Goal: Information Seeking & Learning: Understand process/instructions

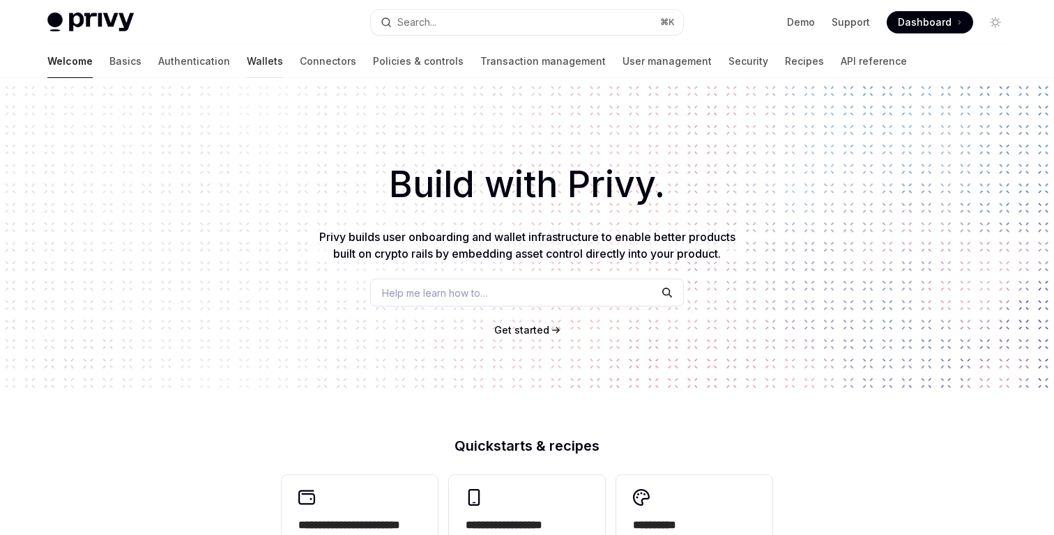
click at [247, 66] on link "Wallets" at bounding box center [265, 61] width 36 height 33
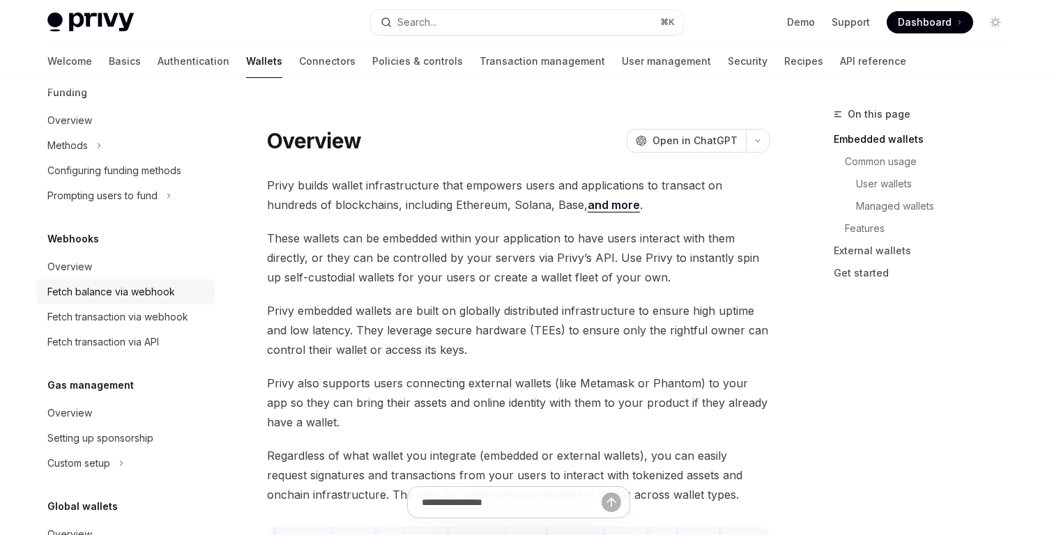
scroll to position [615, 0]
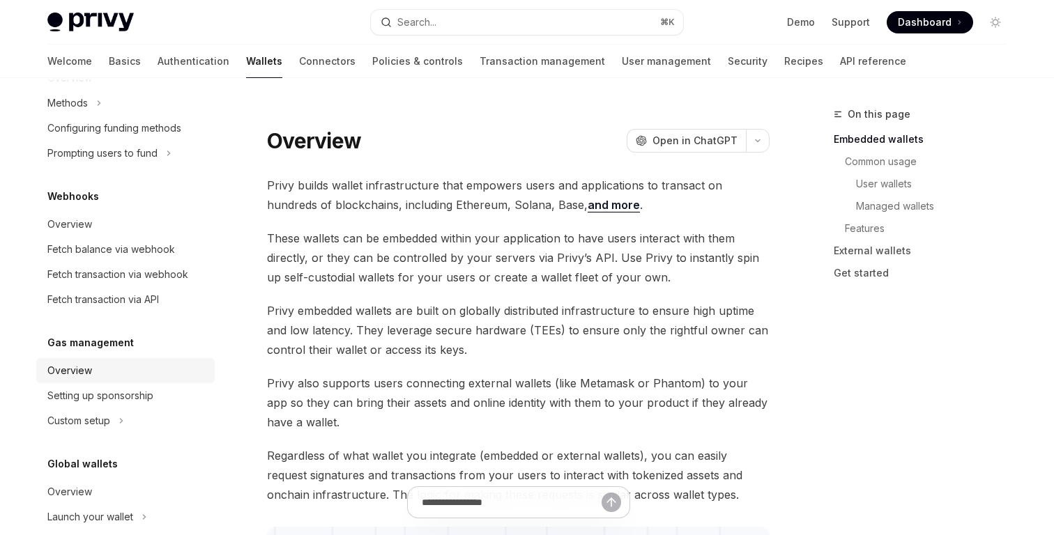
click at [122, 363] on div "Overview" at bounding box center [126, 370] width 159 height 17
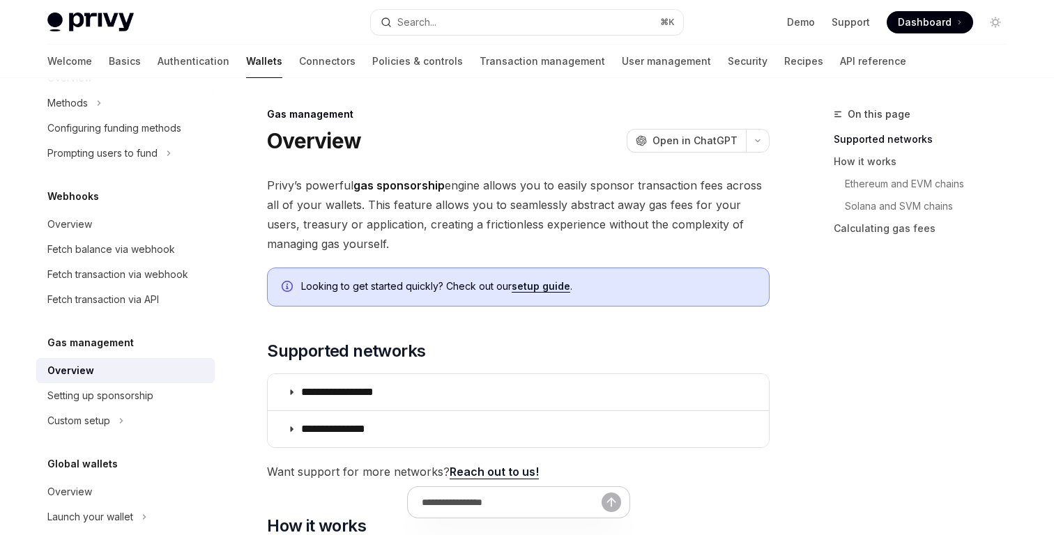
click at [377, 291] on span "Looking to get started quickly? Check out our setup guide ." at bounding box center [528, 287] width 454 height 14
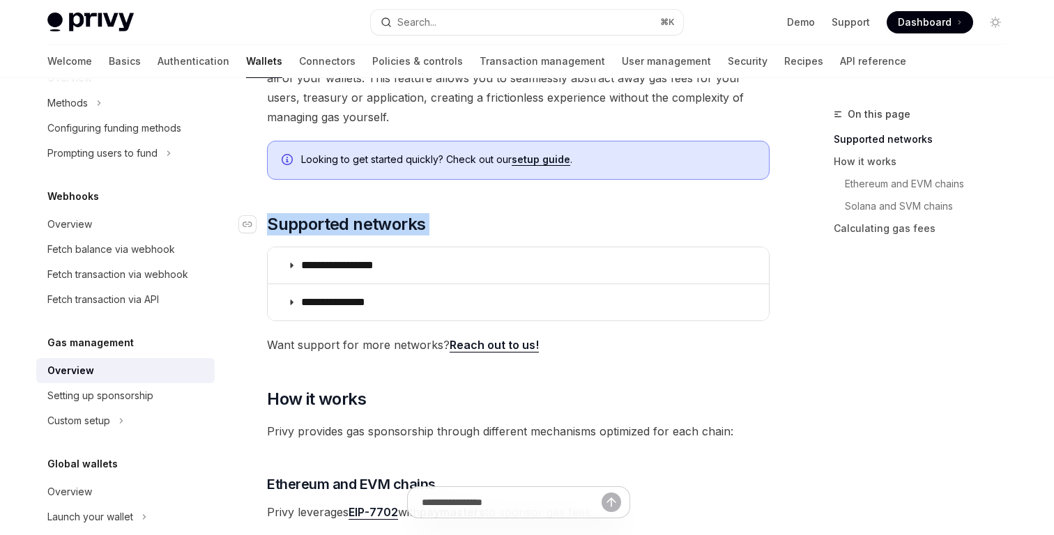
scroll to position [128, 0]
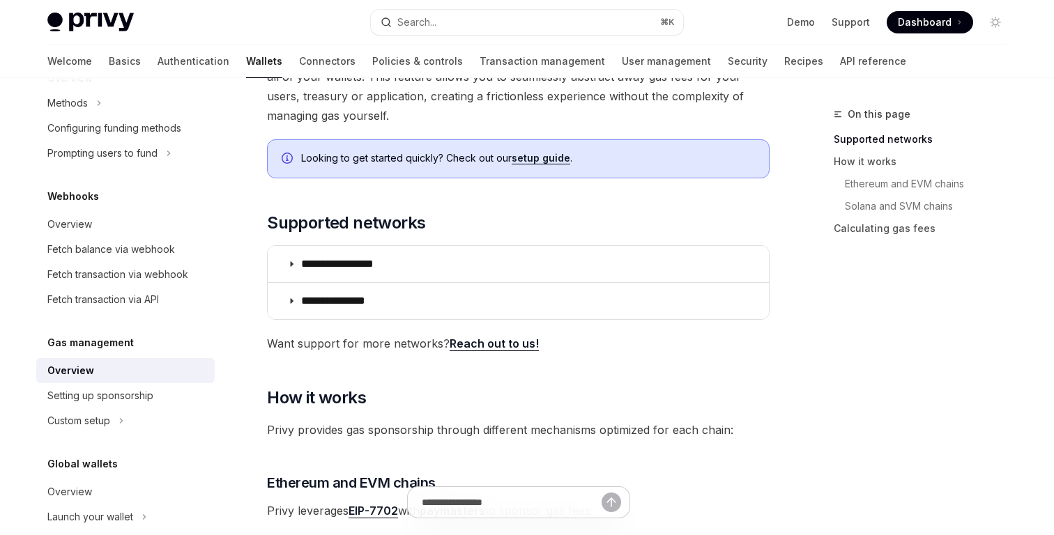
click at [363, 337] on span "Want support for more networks? Reach out to us!" at bounding box center [518, 344] width 503 height 20
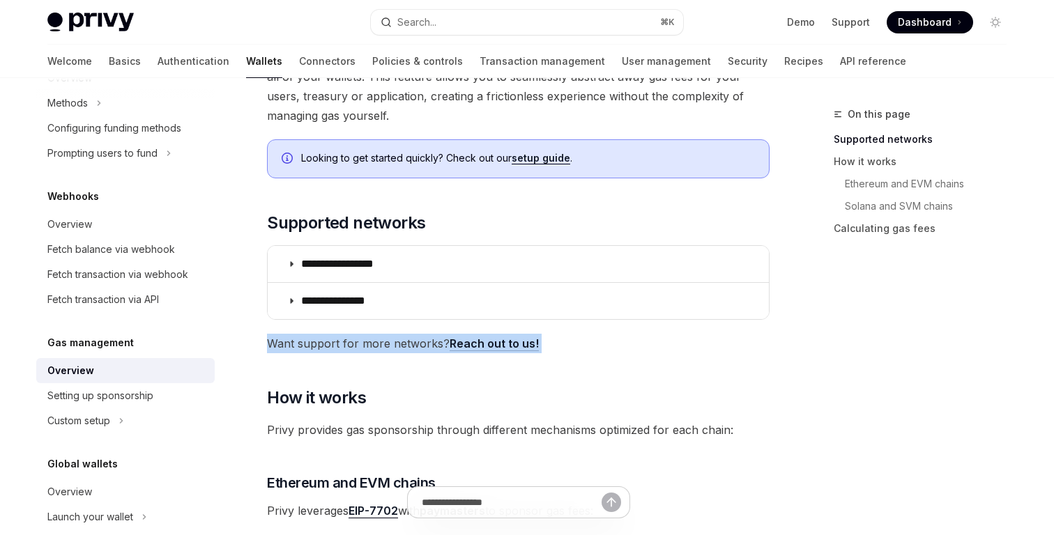
click at [363, 337] on span "Want support for more networks? Reach out to us!" at bounding box center [518, 344] width 503 height 20
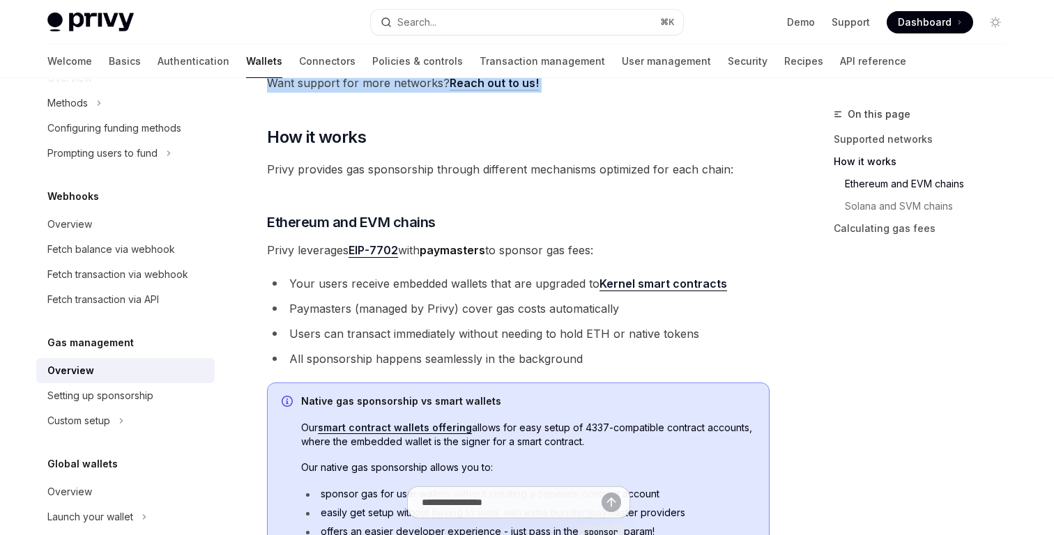
scroll to position [1086, 0]
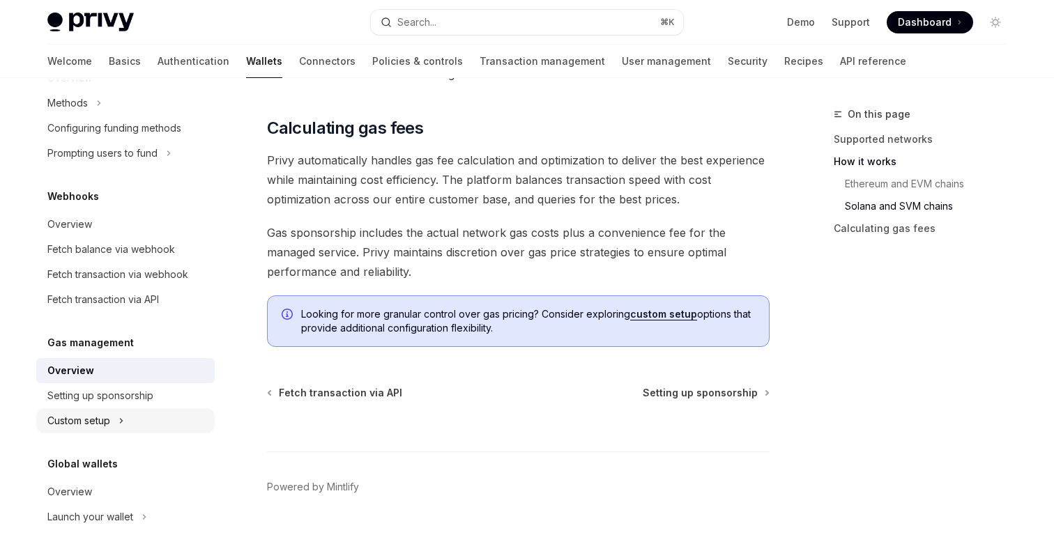
click at [130, 413] on button "Custom setup" at bounding box center [125, 420] width 178 height 25
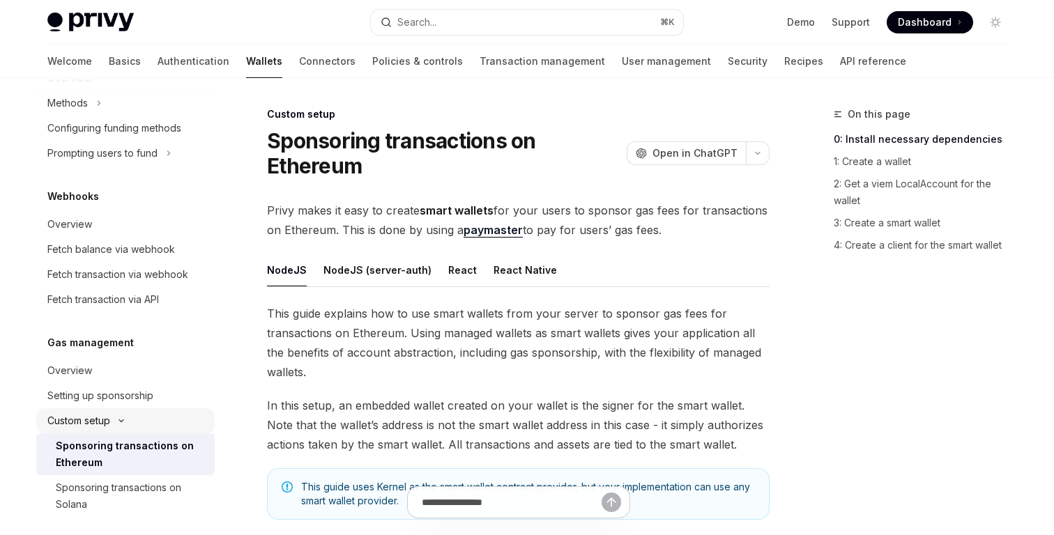
click at [138, 413] on button "Custom setup" at bounding box center [125, 420] width 178 height 25
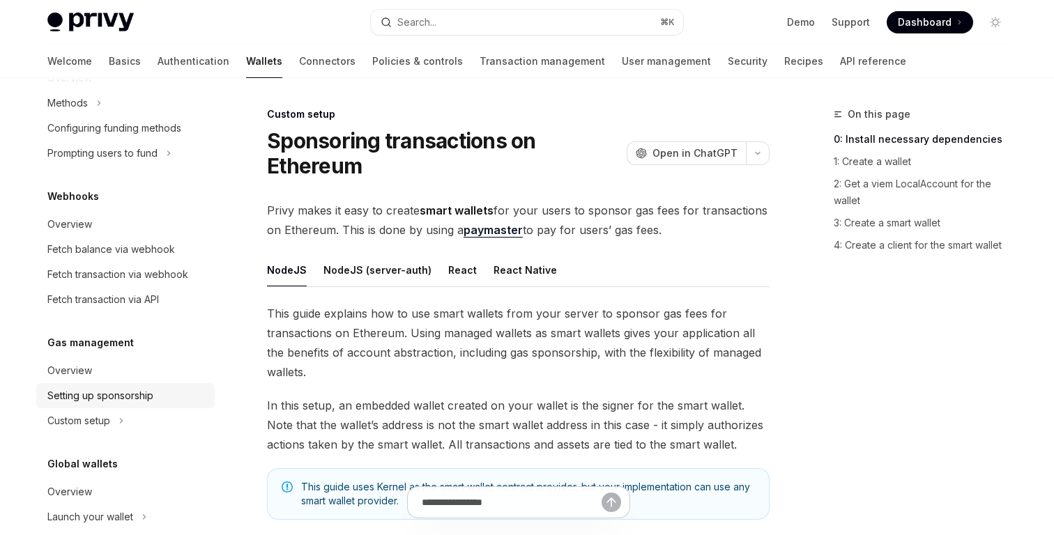
click at [128, 399] on div "Setting up sponsorship" at bounding box center [100, 396] width 106 height 17
type textarea "*"
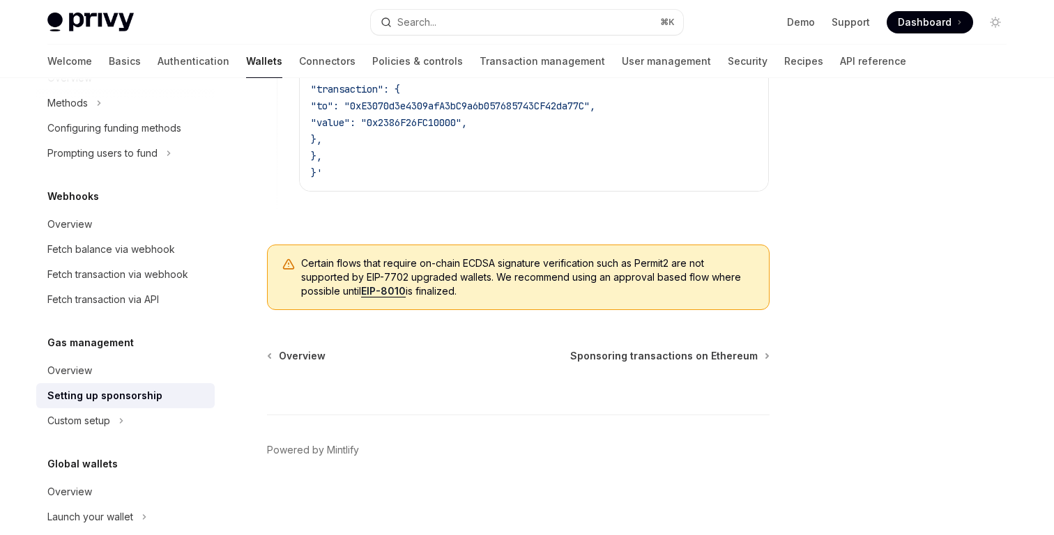
scroll to position [1174, 0]
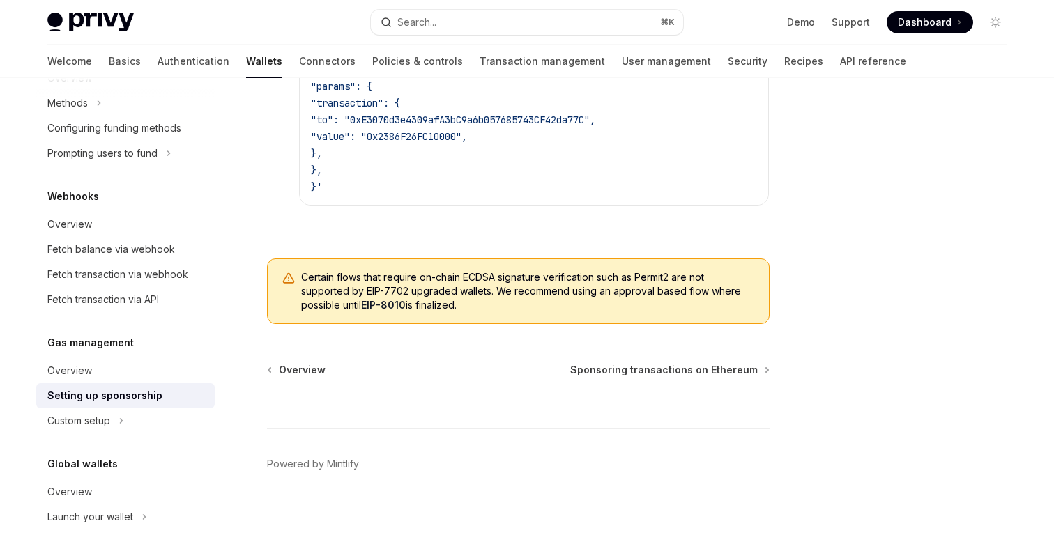
click at [472, 321] on div "Certain flows that require on-chain ECDSA signature verification such as Permit…" at bounding box center [518, 292] width 503 height 66
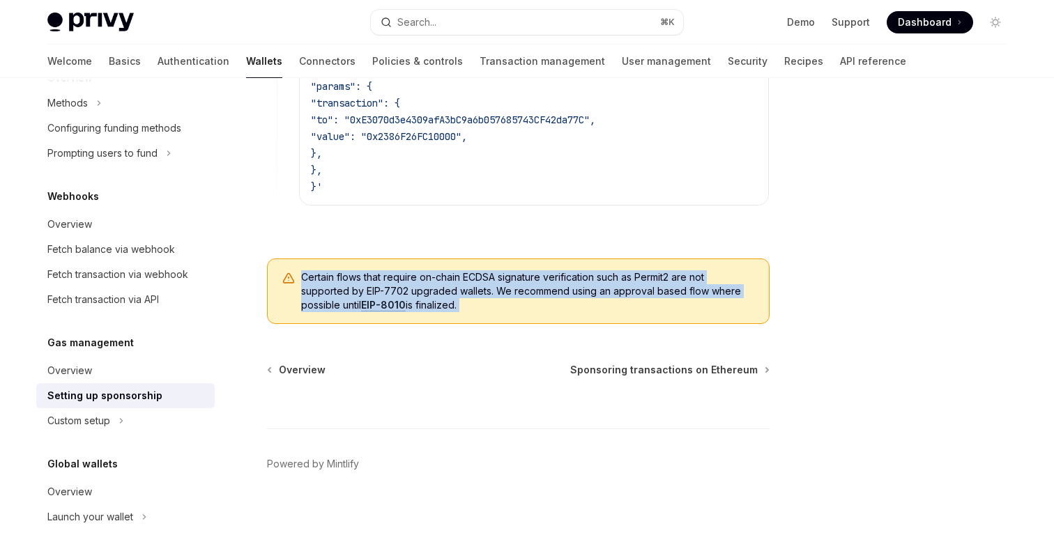
click at [472, 321] on div "Certain flows that require on-chain ECDSA signature verification such as Permit…" at bounding box center [518, 292] width 503 height 66
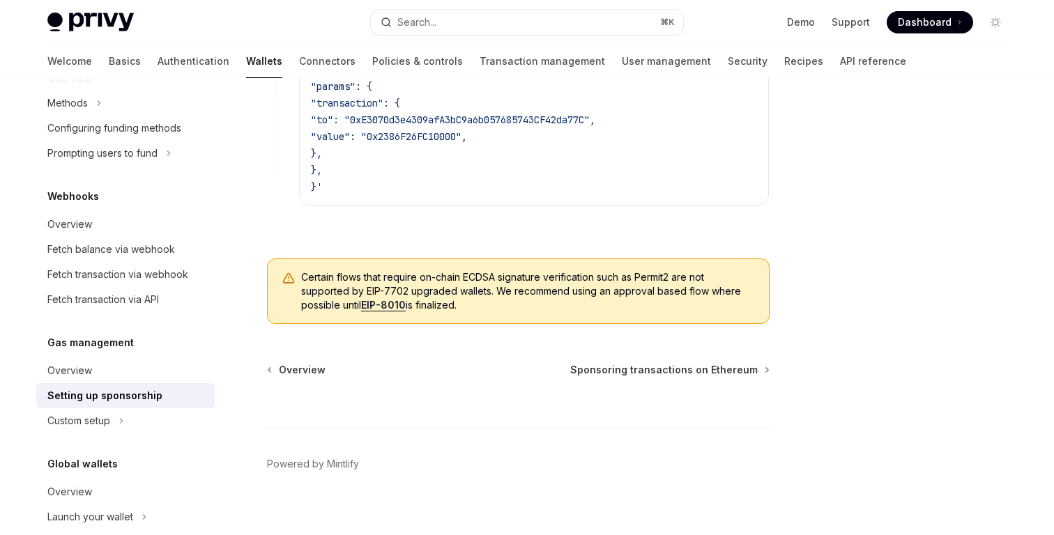
click at [482, 294] on span "Certain flows that require on-chain ECDSA signature verification such as Permit…" at bounding box center [528, 291] width 454 height 42
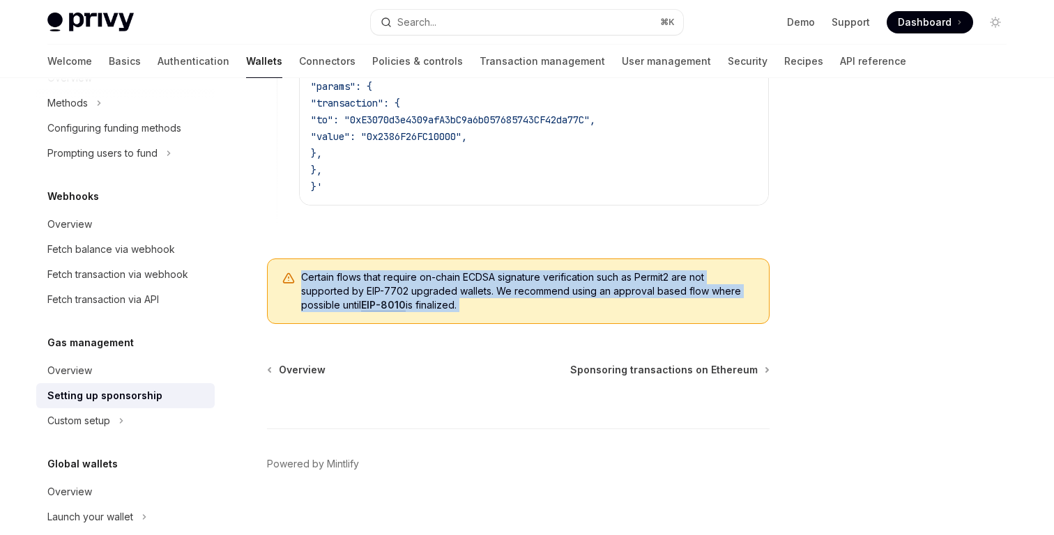
click at [482, 294] on span "Certain flows that require on-chain ECDSA signature verification such as Permit…" at bounding box center [528, 291] width 454 height 42
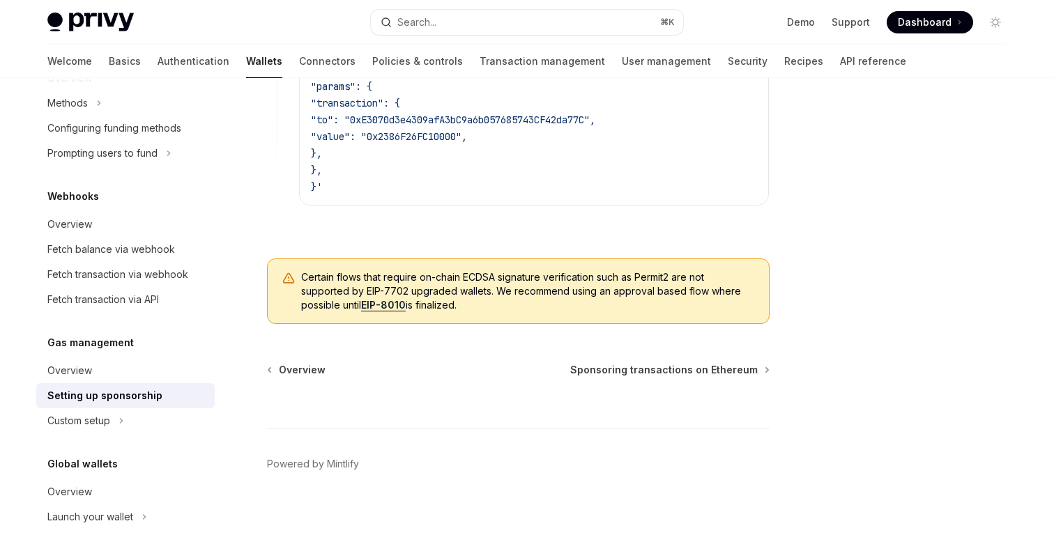
click at [496, 294] on span "Certain flows that require on-chain ECDSA signature verification such as Permit…" at bounding box center [528, 291] width 454 height 42
